Goal: Transaction & Acquisition: Purchase product/service

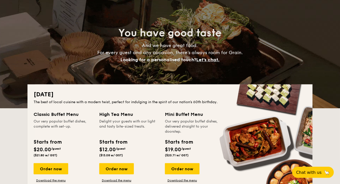
scroll to position [34, 0]
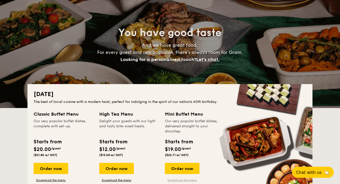
click at [173, 180] on link "Download the menu" at bounding box center [182, 181] width 35 height 4
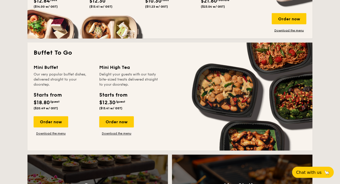
scroll to position [413, 0]
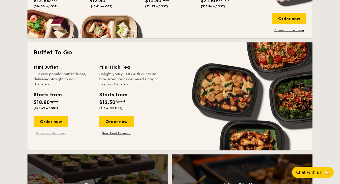
click at [55, 135] on link "Download the menu" at bounding box center [51, 134] width 35 height 4
click at [55, 123] on div "Order now" at bounding box center [51, 121] width 35 height 11
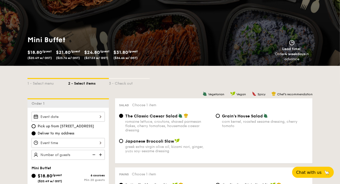
scroll to position [58, 0]
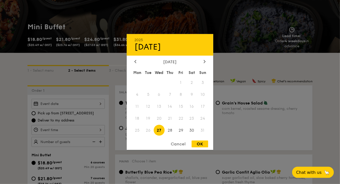
click at [71, 105] on div "2025 Aug [DATE] Tue Wed Thu Fri Sat Sun 1 2 3 4 5 6 7 8 9 10 11 12 13 14 15 16 …" at bounding box center [68, 104] width 73 height 10
click at [206, 63] on div at bounding box center [205, 62] width 5 height 5
click at [136, 57] on div "2025 Aug [DATE] Tue Wed Thu Fri Sat Sun 1 2 3 4 5 6 7 8 9 10 11 12 13 14 15 16 …" at bounding box center [170, 92] width 87 height 116
click at [134, 61] on div at bounding box center [135, 62] width 5 height 5
click at [200, 131] on span "31" at bounding box center [202, 130] width 11 height 11
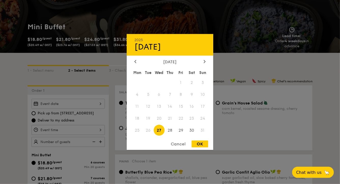
click at [202, 132] on span "31" at bounding box center [202, 130] width 11 height 11
click at [204, 130] on span "31" at bounding box center [202, 130] width 11 height 11
click at [203, 62] on div at bounding box center [205, 62] width 5 height 5
click at [200, 88] on span "7" at bounding box center [202, 82] width 11 height 11
click at [200, 106] on span "21" at bounding box center [202, 106] width 11 height 11
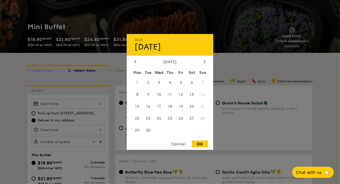
click at [180, 145] on div "Cancel" at bounding box center [178, 144] width 25 height 7
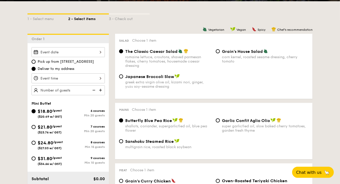
scroll to position [110, 0]
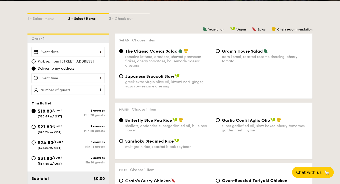
click at [57, 145] on div "$24.80 /guest ($27.03 w/ GST)" at bounding box center [50, 144] width 25 height 11
click at [36, 145] on input "$24.80 /guest ($27.03 w/ GST) 8 courses Min 15 guests" at bounding box center [34, 143] width 4 height 4
radio input "true"
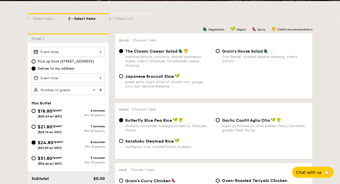
radio input "false"
radio input "true"
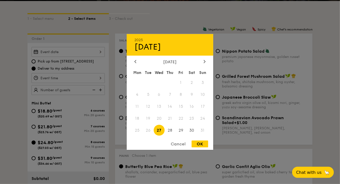
click at [89, 54] on div "2025 Aug [DATE] Tue Wed Thu Fri Sat Sun 1 2 3 4 5 6 7 8 9 10 11 12 13 14 15 16 …" at bounding box center [68, 52] width 73 height 10
click at [201, 129] on span "31" at bounding box center [202, 130] width 11 height 11
click at [177, 143] on div "Cancel" at bounding box center [178, 144] width 25 height 7
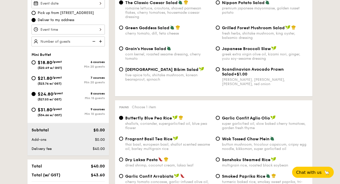
scroll to position [154, 0]
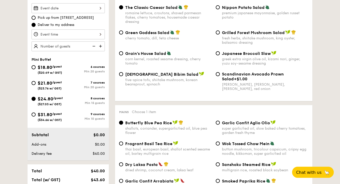
click at [99, 45] on img at bounding box center [101, 47] width 8 height 10
click at [94, 47] on img at bounding box center [94, 47] width 8 height 10
type input "15 guests"
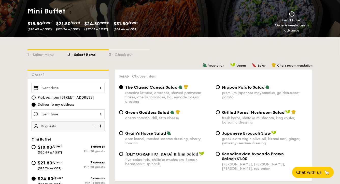
scroll to position [73, 0]
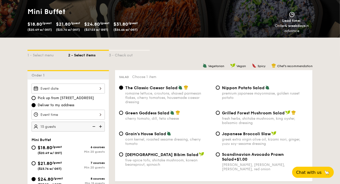
click at [80, 91] on div at bounding box center [68, 89] width 73 height 10
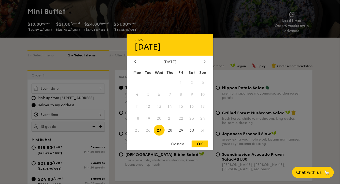
click at [205, 64] on div at bounding box center [205, 62] width 5 height 5
click at [202, 121] on span "28" at bounding box center [202, 118] width 11 height 11
click at [202, 114] on span "28" at bounding box center [202, 118] width 11 height 11
click at [178, 145] on div "Cancel" at bounding box center [178, 144] width 25 height 7
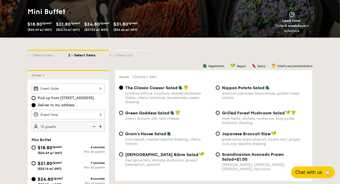
click at [311, 171] on span "Chat with us" at bounding box center [309, 172] width 27 height 5
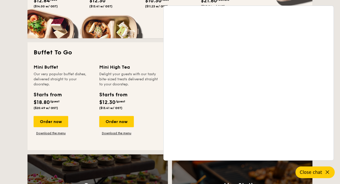
scroll to position [970, 0]
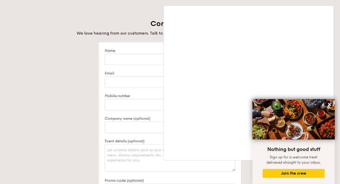
scroll to position [73, 0]
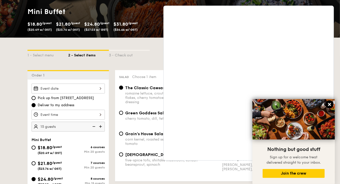
click at [330, 104] on icon at bounding box center [330, 104] width 5 height 5
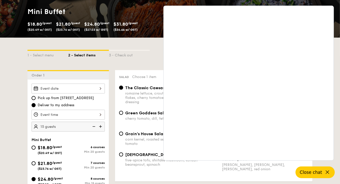
click at [320, 174] on span "Close chat" at bounding box center [311, 172] width 22 height 5
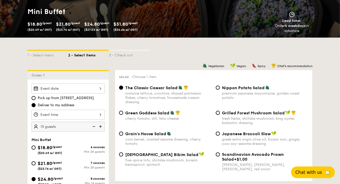
click at [320, 174] on span "Chat with us" at bounding box center [309, 172] width 27 height 5
